Goal: Transaction & Acquisition: Purchase product/service

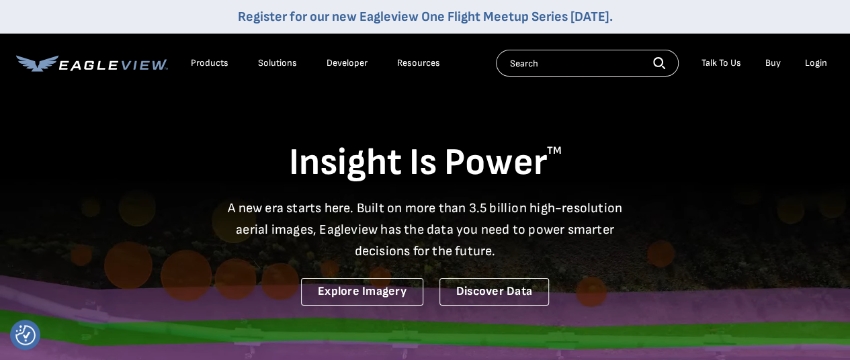
click at [819, 65] on div "Login" at bounding box center [816, 63] width 22 height 12
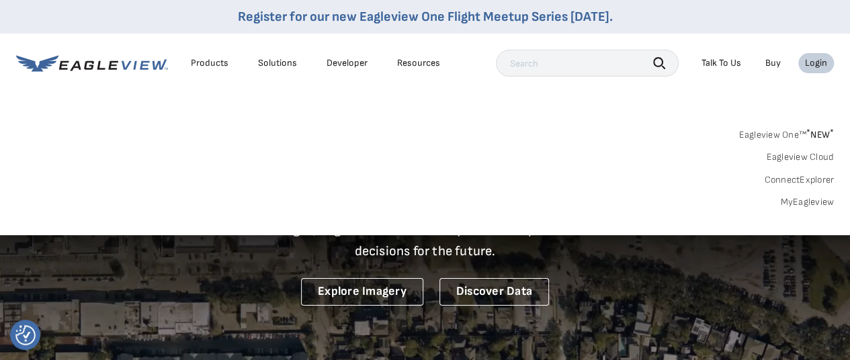
click at [762, 132] on link "Eagleview One™ * NEW *" at bounding box center [786, 132] width 95 height 15
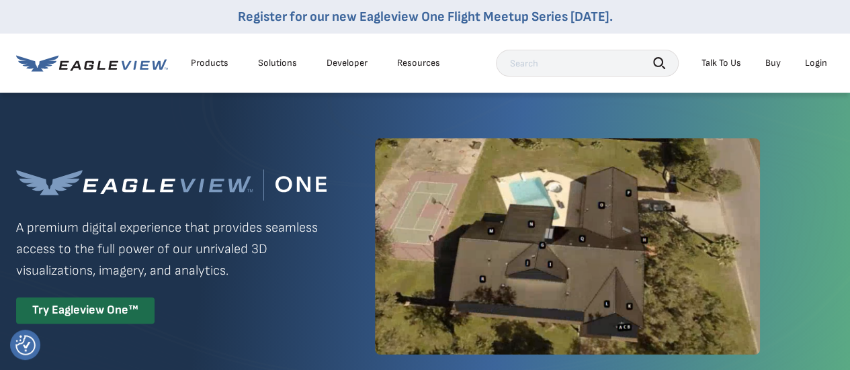
click at [812, 58] on div "Login" at bounding box center [816, 63] width 22 height 12
click at [471, 280] on img at bounding box center [567, 246] width 385 height 216
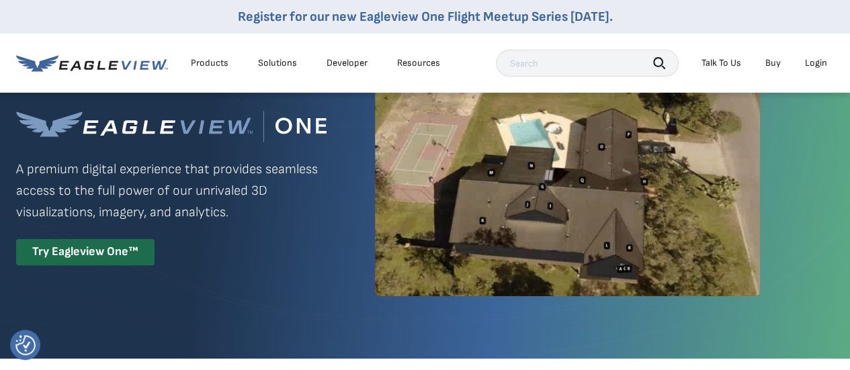
scroll to position [13, 0]
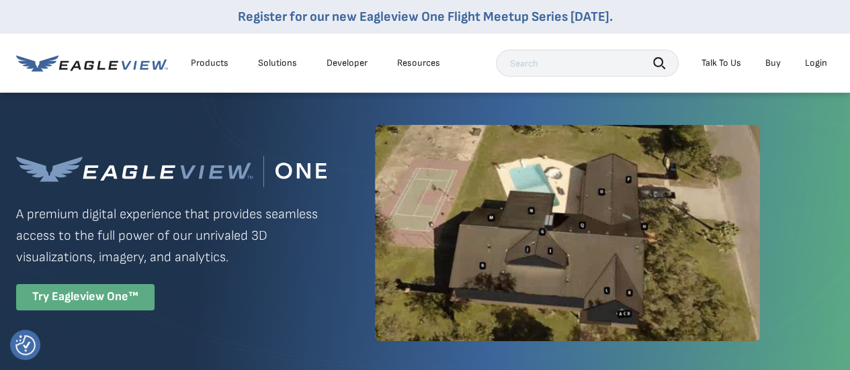
click at [111, 300] on div "Try Eagleview One™" at bounding box center [85, 297] width 138 height 26
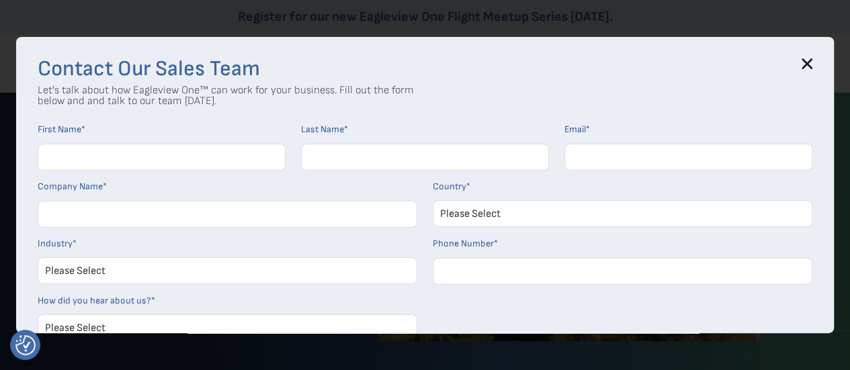
click at [121, 161] on input "First Name *" at bounding box center [162, 157] width 248 height 27
click at [812, 62] on icon at bounding box center [807, 63] width 11 height 11
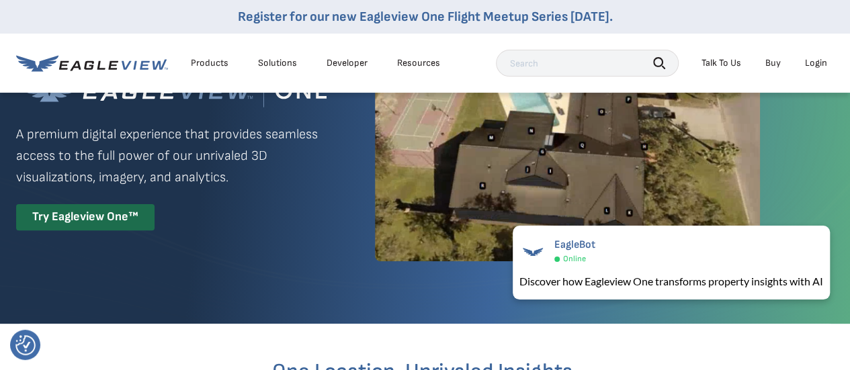
scroll to position [0, 0]
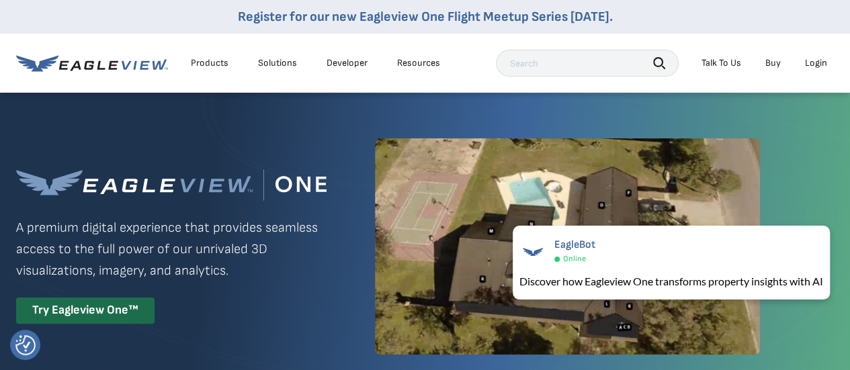
click at [823, 69] on li "Login" at bounding box center [817, 63] width 36 height 20
click at [821, 67] on div "Login" at bounding box center [816, 63] width 22 height 12
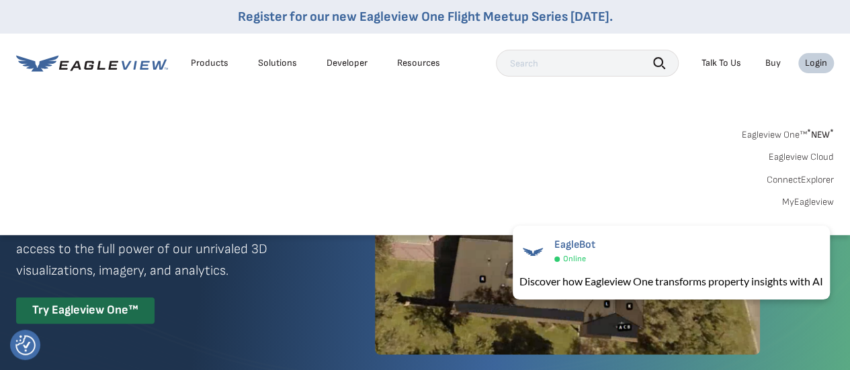
click at [780, 135] on link "Eagleview One™ * NEW *" at bounding box center [788, 132] width 92 height 15
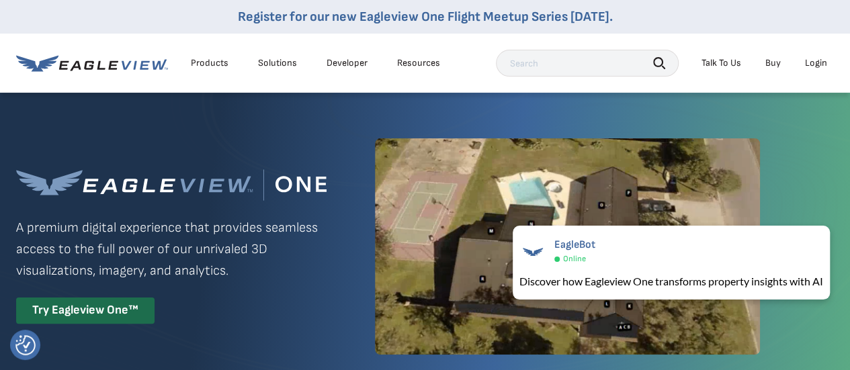
click at [772, 62] on link "Buy" at bounding box center [773, 63] width 15 height 12
click at [813, 60] on div "Login" at bounding box center [816, 63] width 22 height 12
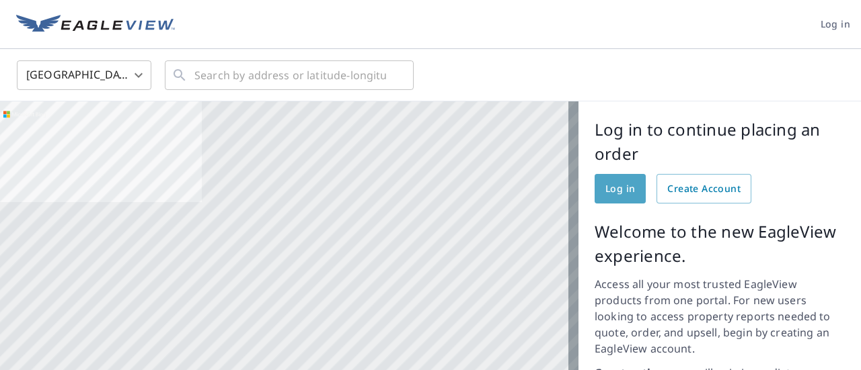
click at [614, 201] on link "Log in" at bounding box center [619, 189] width 51 height 30
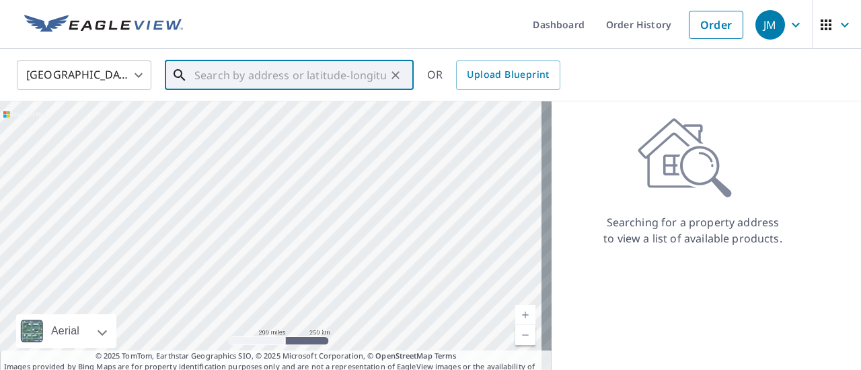
click at [290, 81] on input "text" at bounding box center [290, 75] width 192 height 38
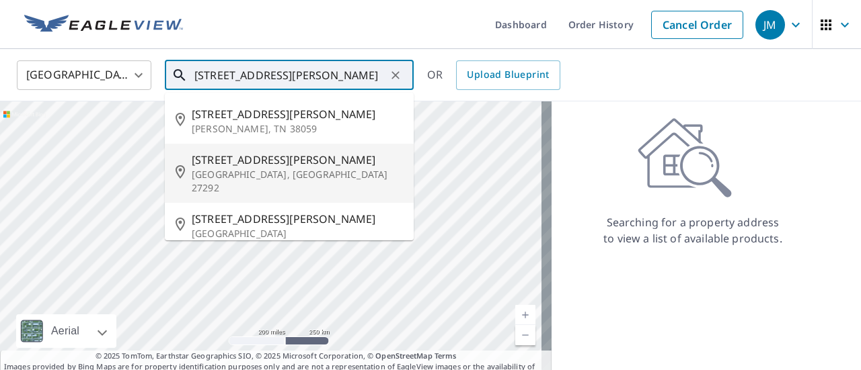
click at [240, 170] on p "[GEOGRAPHIC_DATA], [GEOGRAPHIC_DATA] 27292" at bounding box center [297, 181] width 211 height 27
type input "[STREET_ADDRESS][PERSON_NAME]"
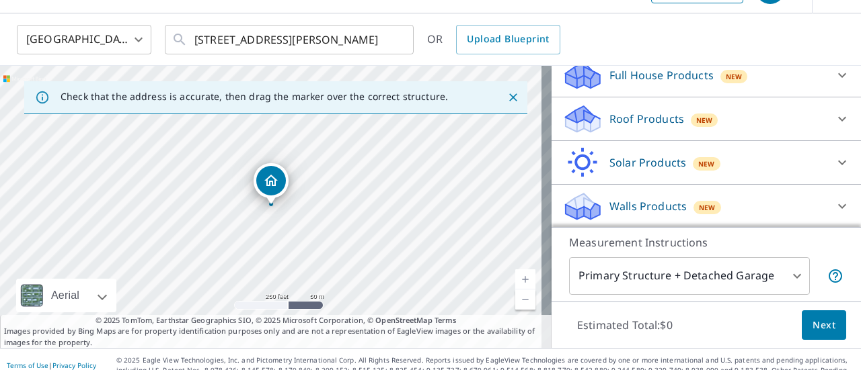
scroll to position [36, 0]
click at [834, 200] on icon at bounding box center [842, 206] width 16 height 16
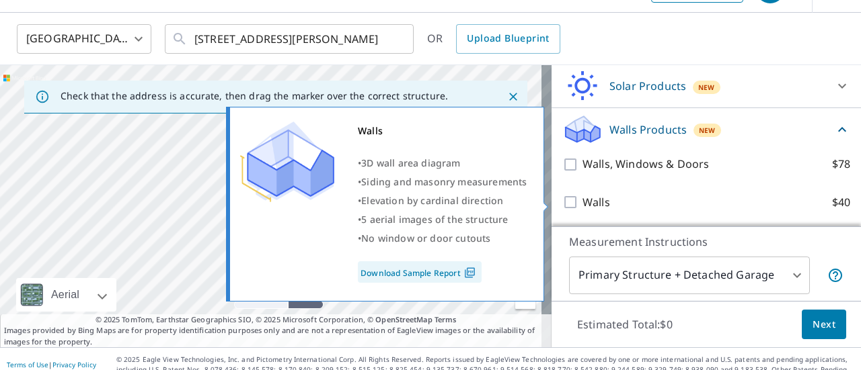
scroll to position [47, 0]
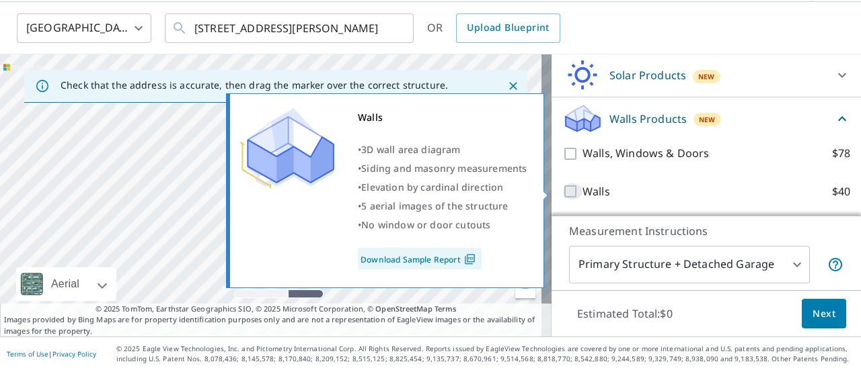
click at [563, 186] on input "Walls $40" at bounding box center [572, 192] width 20 height 16
checkbox input "true"
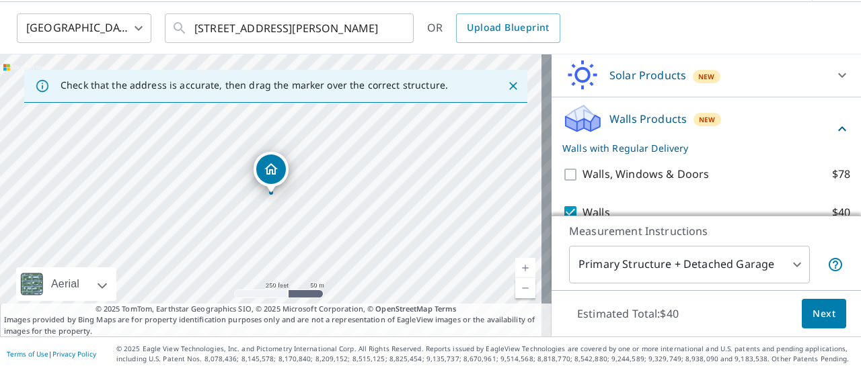
scroll to position [278, 0]
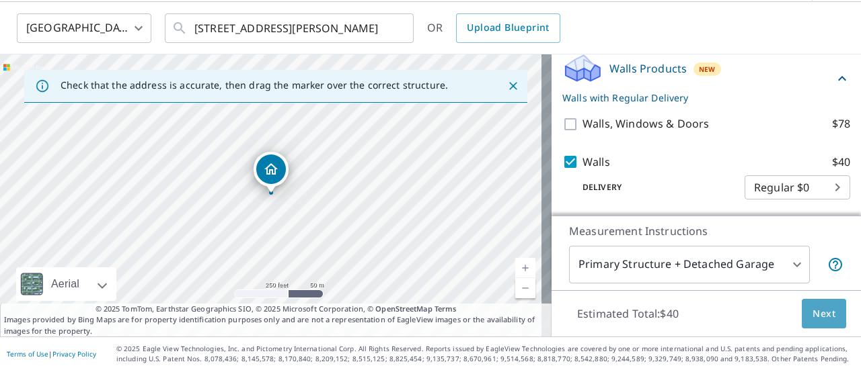
click at [824, 309] on span "Next" at bounding box center [823, 314] width 23 height 17
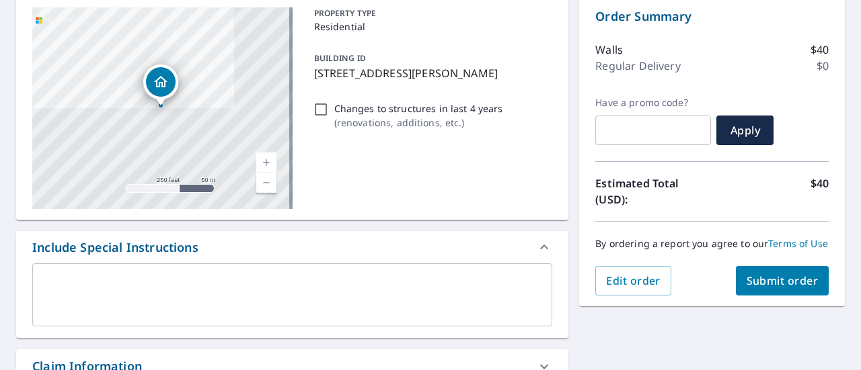
scroll to position [140, 0]
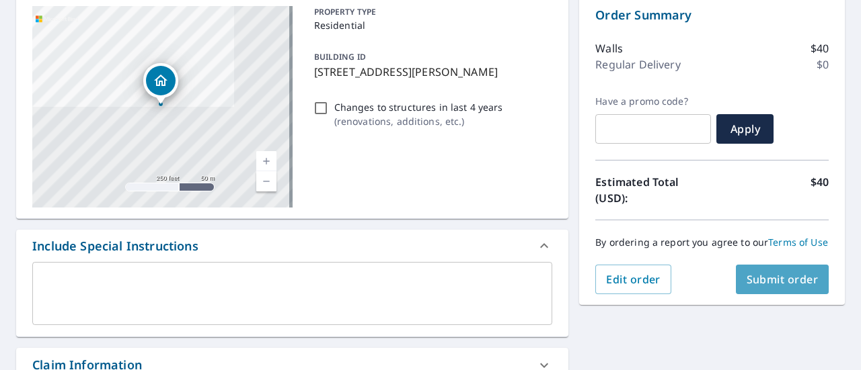
click at [785, 287] on span "Submit order" at bounding box center [782, 279] width 72 height 15
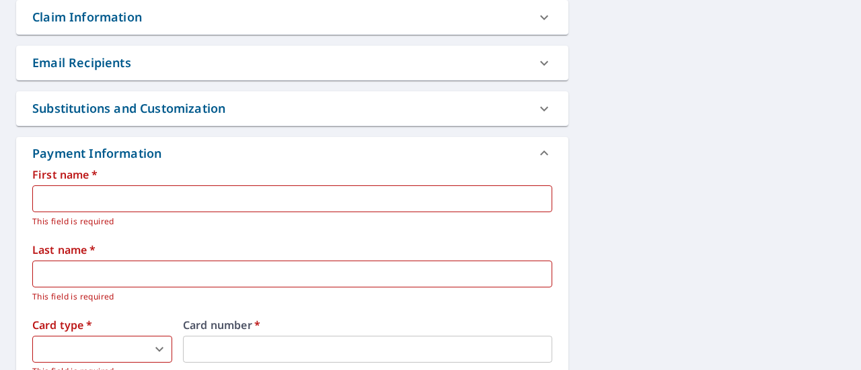
scroll to position [489, 0]
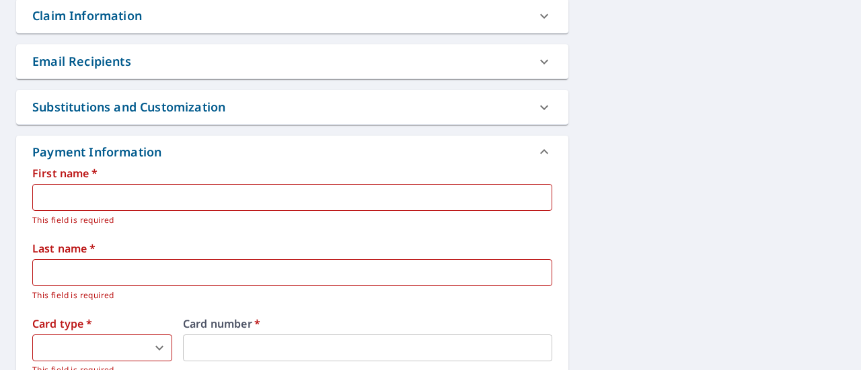
click at [157, 208] on input "text" at bounding box center [292, 197] width 520 height 27
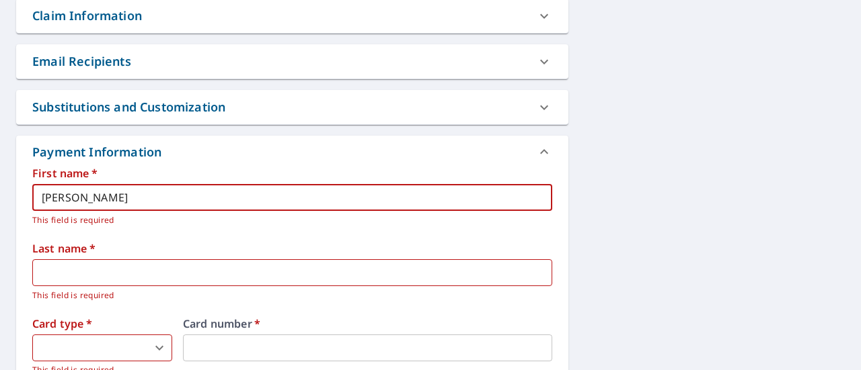
type input "Jerry"
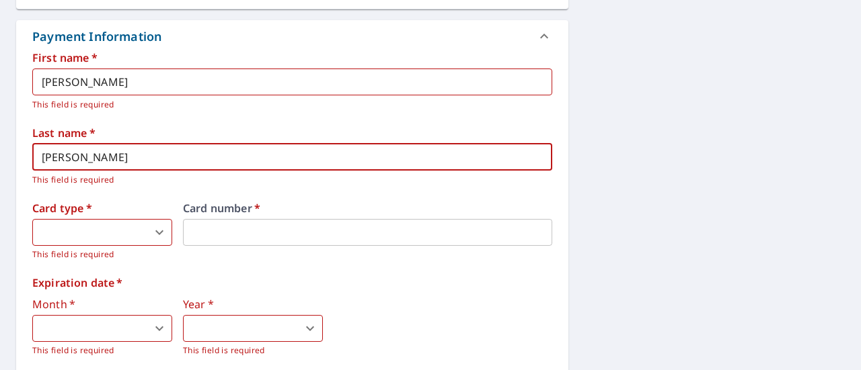
scroll to position [627, 0]
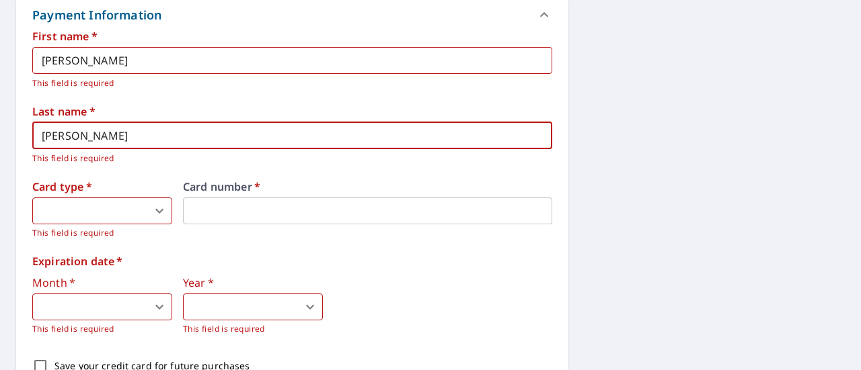
type input "Morton"
click at [79, 208] on body "JM JM Dashboard Order History Cancel Order JM Dashboard / Finalize Order Finali…" at bounding box center [430, 185] width 861 height 370
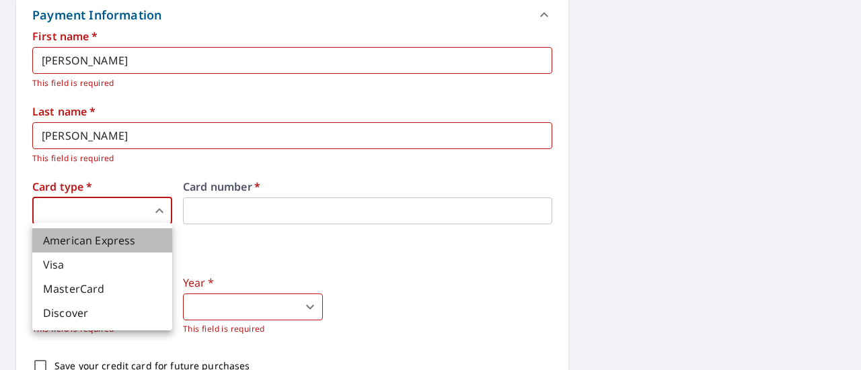
click at [80, 244] on li "American Express" at bounding box center [102, 241] width 140 height 24
type input "1"
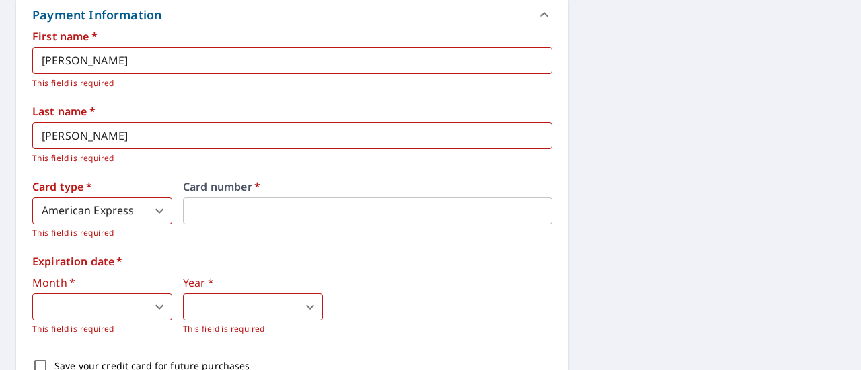
scroll to position [644, 0]
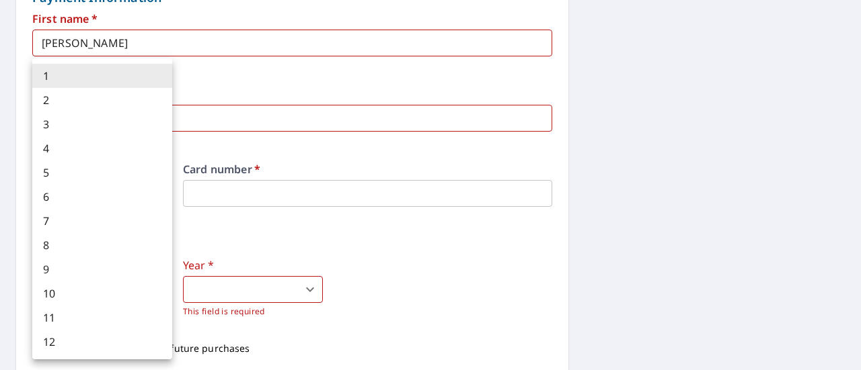
click at [69, 288] on body "JM JM Dashboard Order History Cancel Order JM Dashboard / Finalize Order Finali…" at bounding box center [430, 185] width 861 height 370
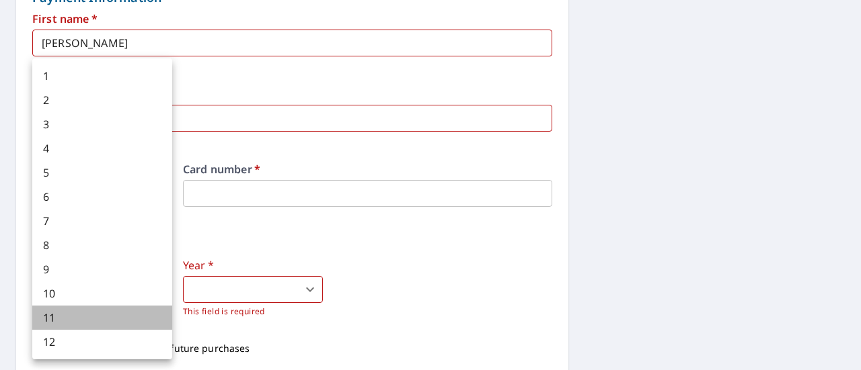
click at [71, 311] on li "11" at bounding box center [102, 318] width 140 height 24
type input "11"
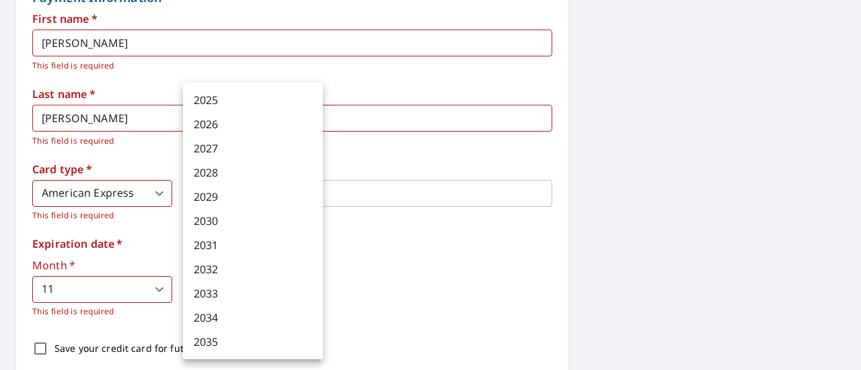
click at [273, 281] on body "JM JM Dashboard Order History Cancel Order JM Dashboard / Finalize Order Finali…" at bounding box center [430, 185] width 861 height 370
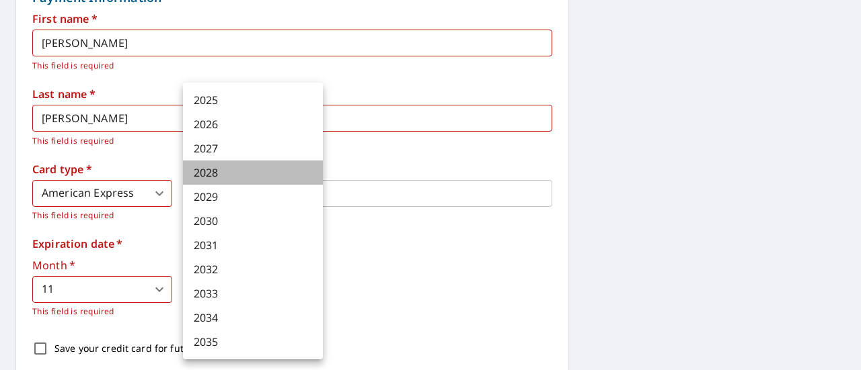
click at [221, 175] on li "2028" at bounding box center [253, 173] width 140 height 24
type input "2028"
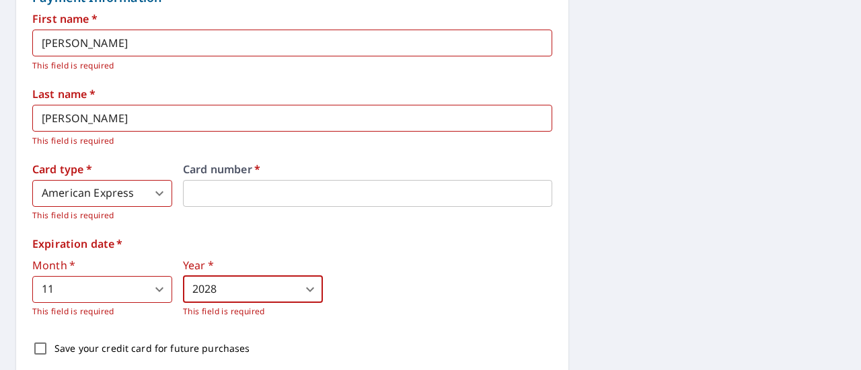
click at [421, 267] on div "Month   * 11 11 ​ This field is required Year   * 2028 2028 ​ This field is req…" at bounding box center [292, 289] width 520 height 58
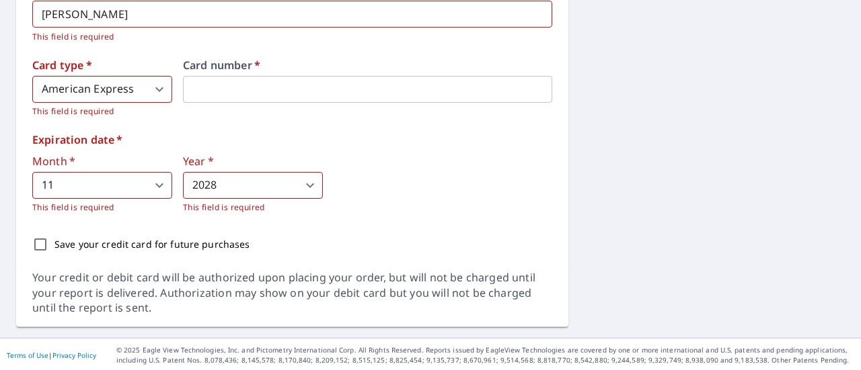
scroll to position [748, 0]
click at [37, 242] on input "Save your credit card for future purchases" at bounding box center [40, 245] width 28 height 28
checkbox input "true"
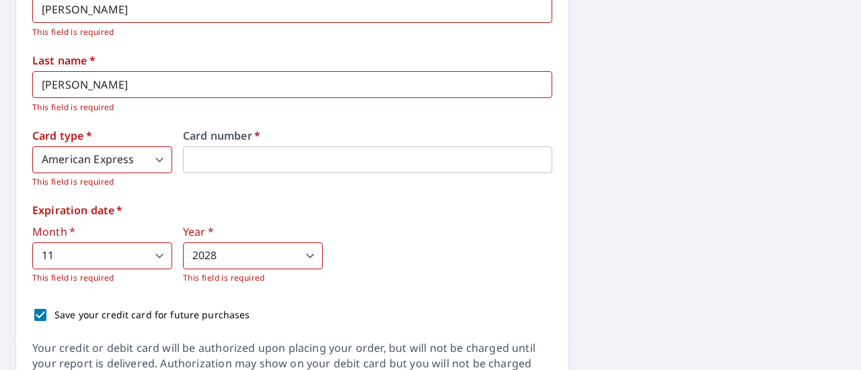
scroll to position [677, 0]
click at [380, 263] on div "Month   * 11 11 ​ This field is required Year   * 2028 2028 ​ This field is req…" at bounding box center [292, 256] width 520 height 58
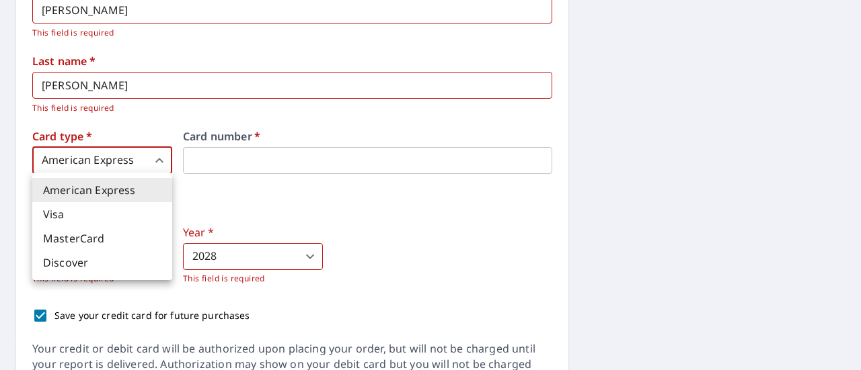
click at [153, 155] on body "JM JM Dashboard Order History Cancel Order JM Dashboard / Finalize Order Finali…" at bounding box center [430, 185] width 861 height 370
click at [153, 155] on div at bounding box center [430, 185] width 861 height 370
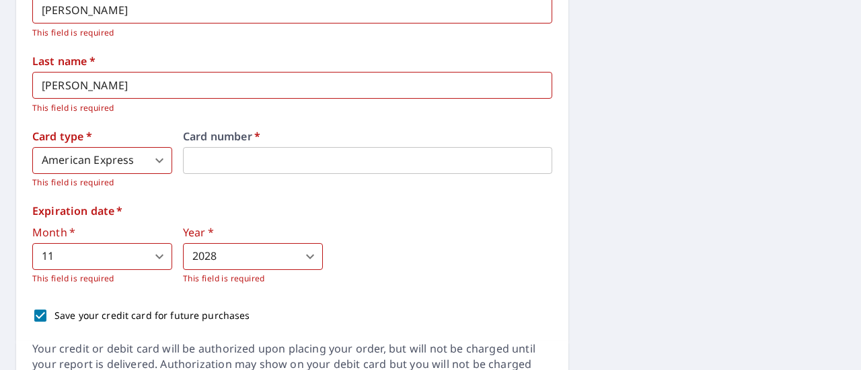
click at [327, 208] on label "Expiration date   *" at bounding box center [292, 211] width 520 height 11
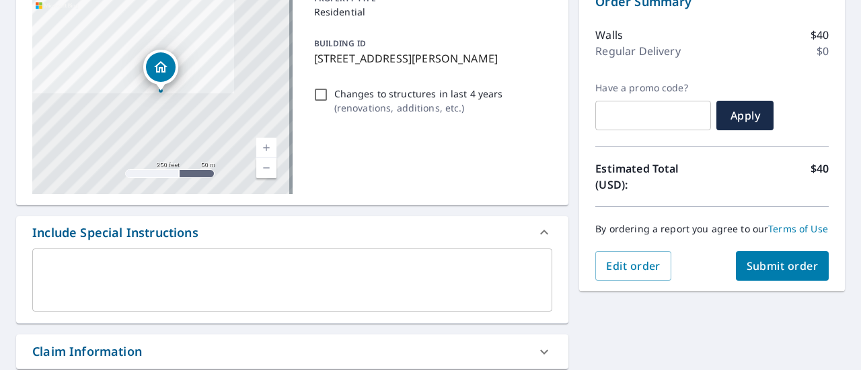
scroll to position [215, 0]
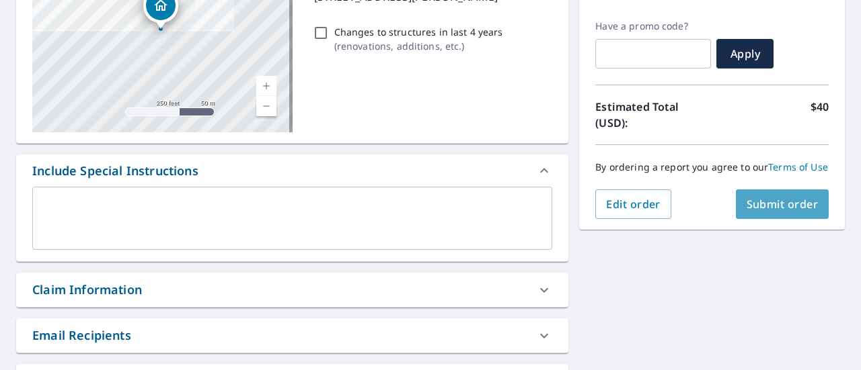
click at [764, 206] on button "Submit order" at bounding box center [782, 205] width 93 height 30
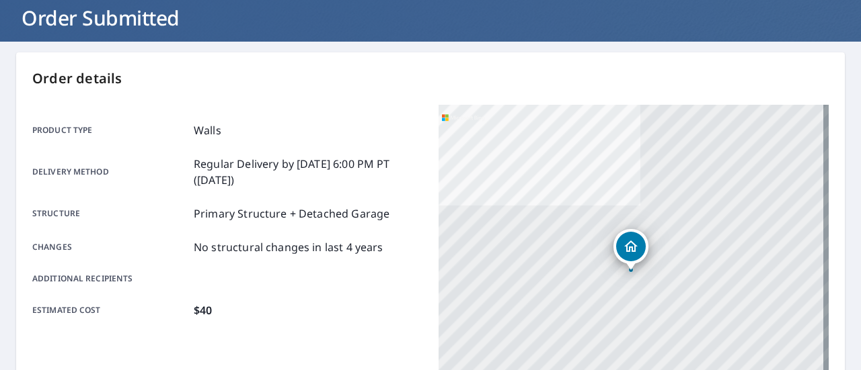
scroll to position [78, 0]
